Goal: Information Seeking & Learning: Learn about a topic

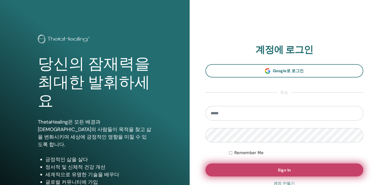
type input "**********"
click at [250, 167] on button "Sign In" at bounding box center [285, 169] width 158 height 13
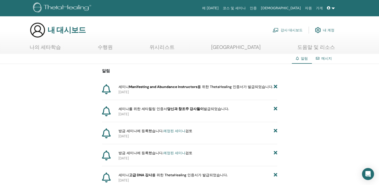
click at [259, 9] on link "인증" at bounding box center [253, 8] width 11 height 9
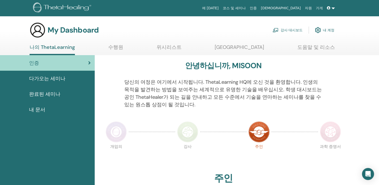
click at [54, 75] on span "다가오는 세미나" at bounding box center [47, 79] width 36 height 8
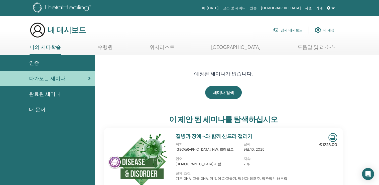
click at [57, 91] on span "완료된 세미나" at bounding box center [44, 94] width 31 height 8
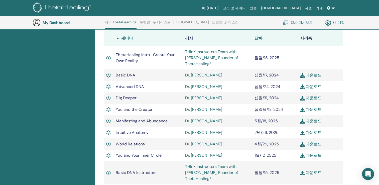
scroll to position [113, 0]
